Goal: Task Accomplishment & Management: Use online tool/utility

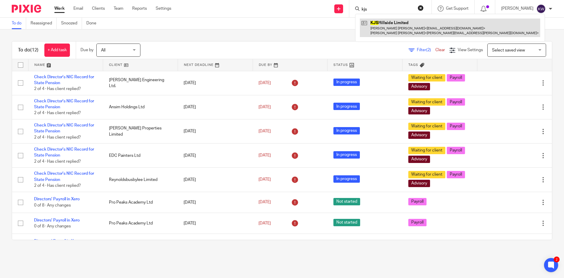
type input "kjs"
click at [390, 28] on link at bounding box center [450, 28] width 180 height 18
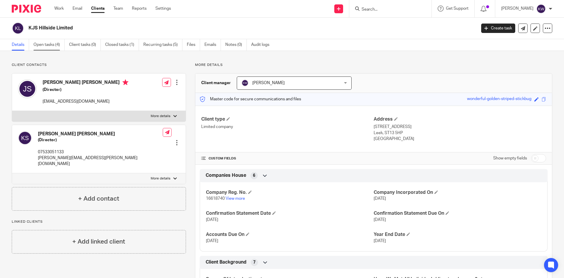
click at [46, 45] on link "Open tasks (4)" at bounding box center [48, 44] width 31 height 11
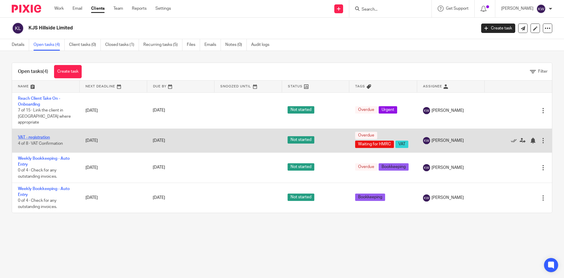
click at [38, 135] on link "VAT - registration" at bounding box center [34, 137] width 32 height 4
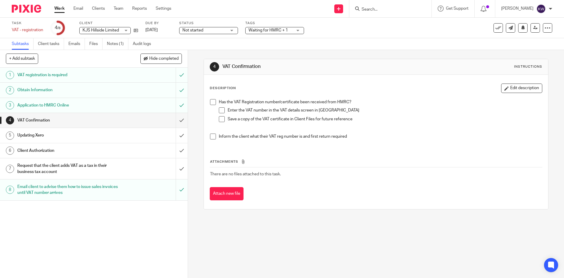
click at [210, 103] on span at bounding box center [213, 102] width 6 height 6
click at [219, 110] on span at bounding box center [222, 110] width 6 height 6
click at [117, 138] on div "Updating Xero" at bounding box center [93, 135] width 152 height 9
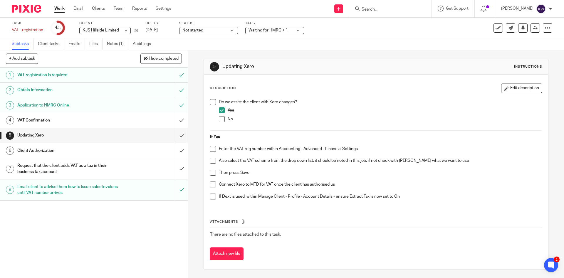
click at [211, 148] on span at bounding box center [213, 149] width 6 height 6
click at [131, 153] on div "Client Authorization" at bounding box center [93, 150] width 152 height 9
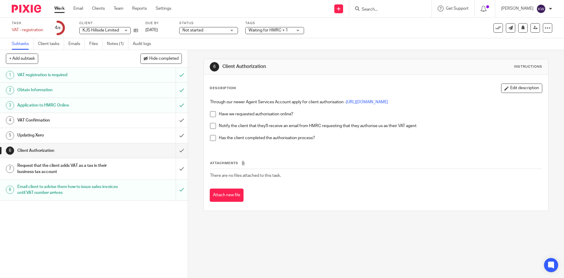
click at [210, 114] on span at bounding box center [213, 114] width 6 height 6
click at [212, 125] on span at bounding box center [213, 126] width 6 height 6
click at [258, 31] on span "Waiting for HMRC + 1" at bounding box center [268, 30] width 39 height 4
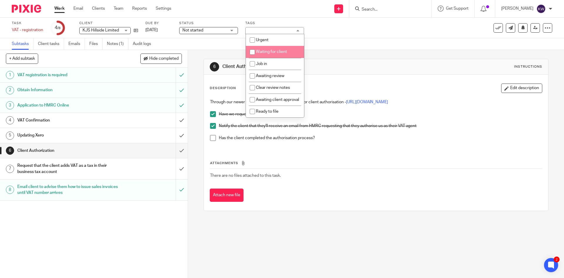
click at [252, 53] on input "checkbox" at bounding box center [252, 51] width 11 height 11
checkbox input "true"
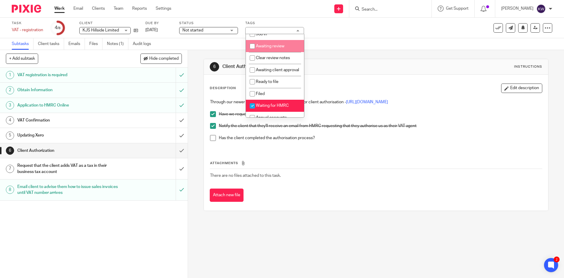
scroll to position [59, 0]
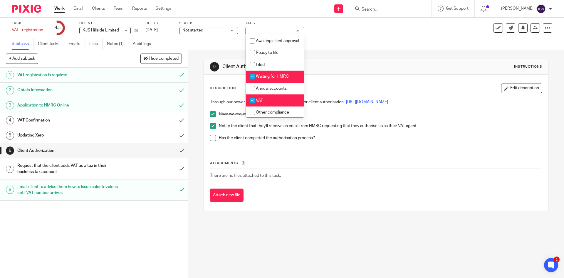
click at [251, 81] on input "checkbox" at bounding box center [252, 76] width 11 height 11
checkbox input "false"
click at [192, 80] on div "6 Client Authorization Instructions Description Edit description Through our ne…" at bounding box center [376, 164] width 376 height 228
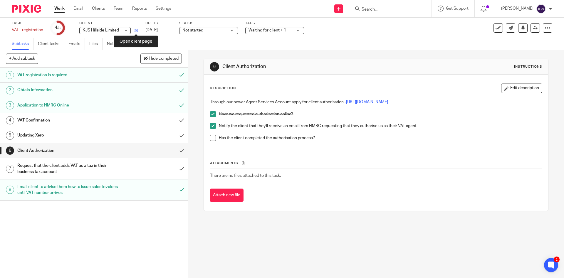
click at [136, 29] on icon at bounding box center [136, 30] width 4 height 4
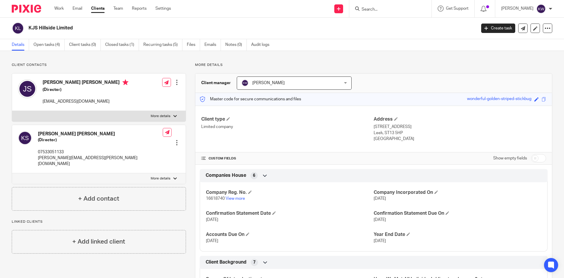
click at [534, 160] on input "checkbox" at bounding box center [538, 158] width 15 height 8
checkbox input "true"
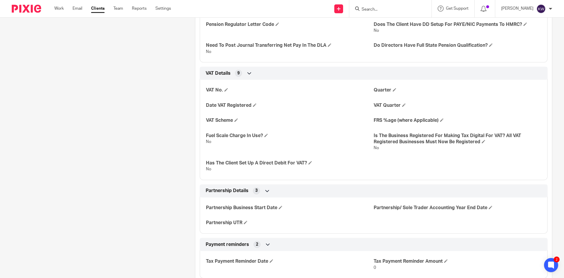
scroll to position [1175, 0]
click at [225, 88] on span at bounding box center [226, 90] width 4 height 4
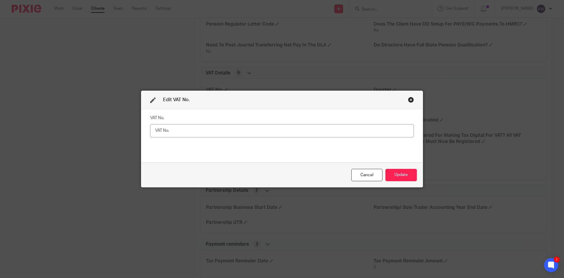
type input "[URL][DOMAIN_NAME]"
drag, startPoint x: 409, startPoint y: 130, endPoint x: 124, endPoint y: 138, distance: 285.1
click at [124, 138] on div "Edit VAT No. VAT No. [URL][DOMAIN_NAME] Cancel Update" at bounding box center [282, 139] width 564 height 278
paste input "499 4645 21"
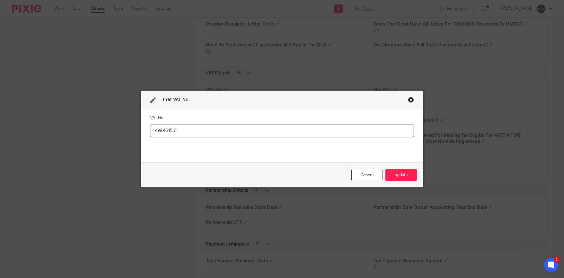
click at [171, 132] on input "499 4645 21" at bounding box center [282, 130] width 264 height 13
type input "499464521"
click at [395, 175] on button "Update" at bounding box center [400, 175] width 31 height 13
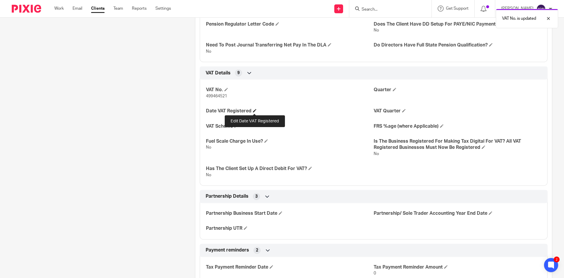
click at [254, 110] on span at bounding box center [255, 111] width 4 height 4
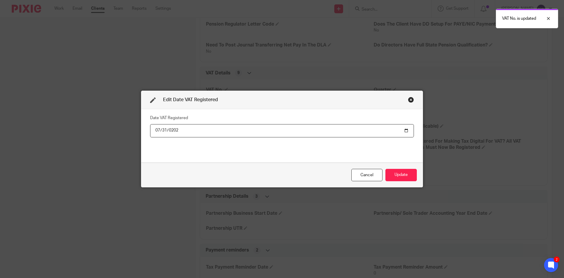
type input "[DATE]"
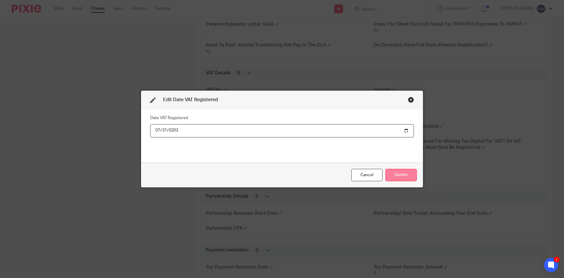
click at [396, 175] on button "Update" at bounding box center [400, 175] width 31 height 13
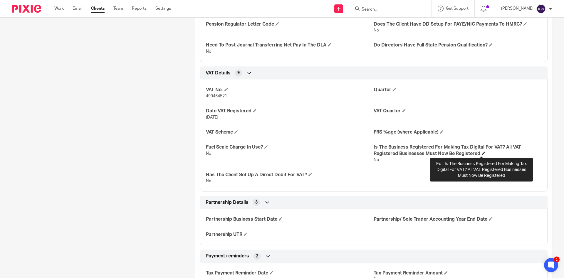
click at [482, 153] on span at bounding box center [484, 153] width 4 height 4
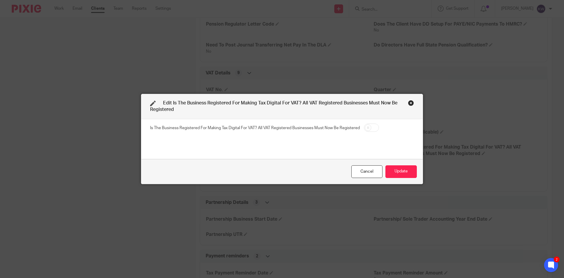
click at [370, 127] on input "checkbox" at bounding box center [371, 127] width 15 height 8
checkbox input "true"
click at [403, 177] on button "Update" at bounding box center [400, 171] width 31 height 13
click at [403, 172] on button "Update" at bounding box center [400, 171] width 31 height 13
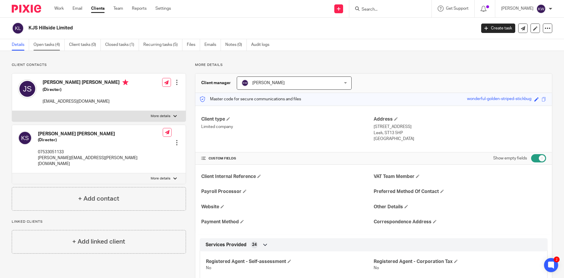
click at [52, 44] on link "Open tasks (4)" at bounding box center [48, 44] width 31 height 11
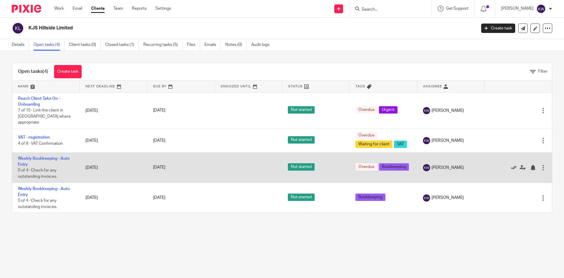
click at [511, 165] on icon at bounding box center [514, 168] width 6 height 6
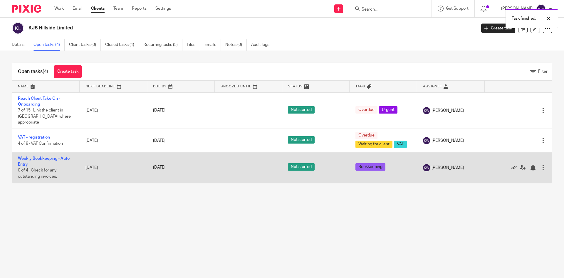
click at [511, 165] on icon at bounding box center [514, 168] width 6 height 6
